Goal: Information Seeking & Learning: Find specific fact

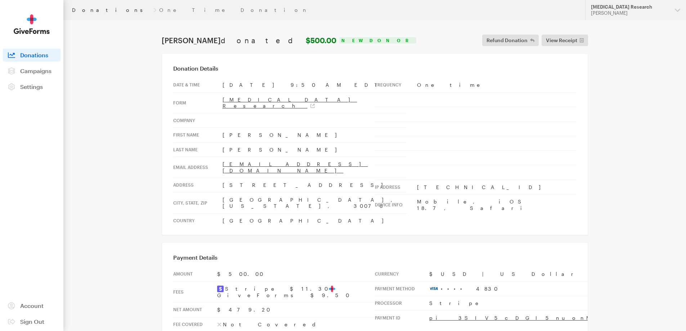
click at [81, 9] on link "Donations" at bounding box center [111, 10] width 79 height 6
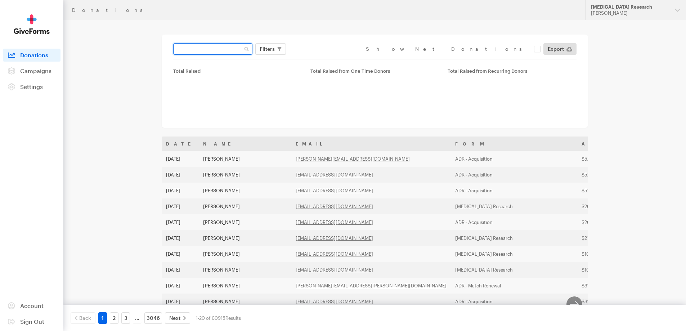
click at [183, 50] on input "text" at bounding box center [212, 49] width 79 height 12
paste input "[EMAIL_ADDRESS][DOMAIN_NAME]"
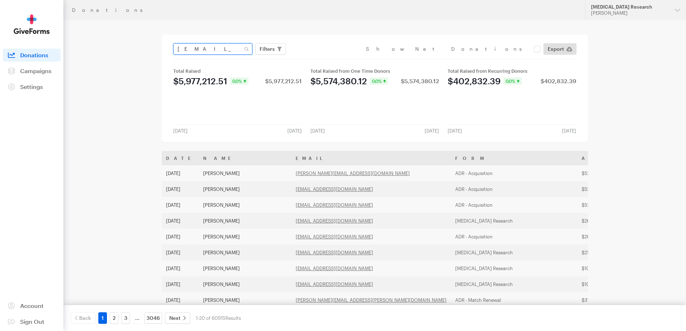
type input "[EMAIL_ADDRESS][DOMAIN_NAME]"
click at [322, 58] on button "Apply" at bounding box center [333, 64] width 23 height 12
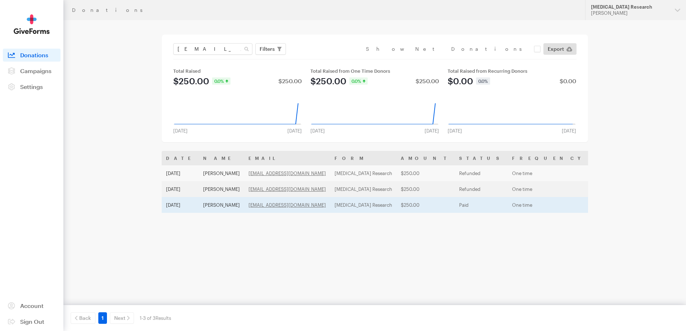
click at [223, 204] on td "[PERSON_NAME]" at bounding box center [221, 205] width 45 height 16
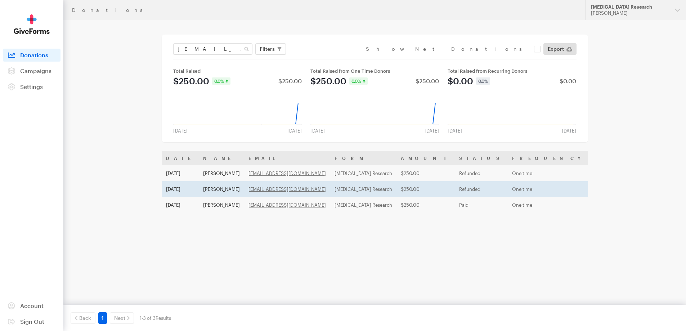
click at [216, 185] on td "[PERSON_NAME]" at bounding box center [221, 189] width 45 height 16
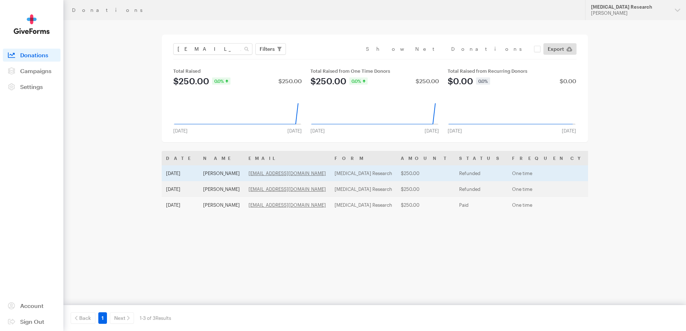
click at [204, 173] on td "[PERSON_NAME]" at bounding box center [221, 173] width 45 height 16
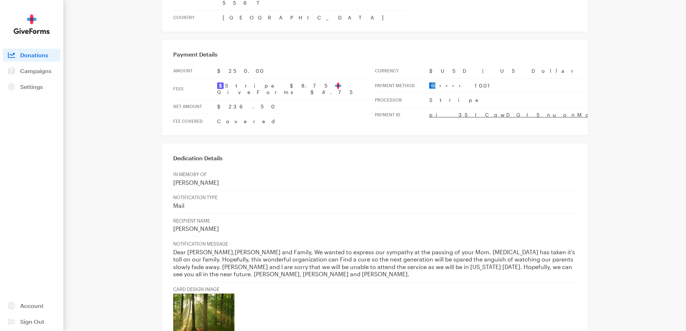
scroll to position [216, 0]
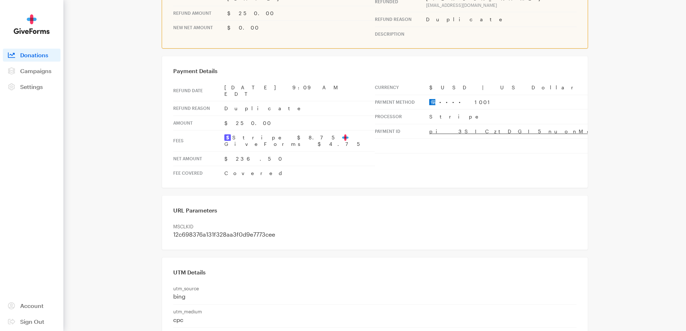
scroll to position [329, 0]
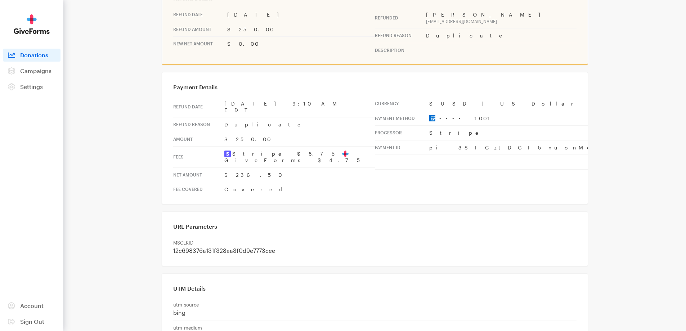
scroll to position [329, 0]
